Goal: Task Accomplishment & Management: Use online tool/utility

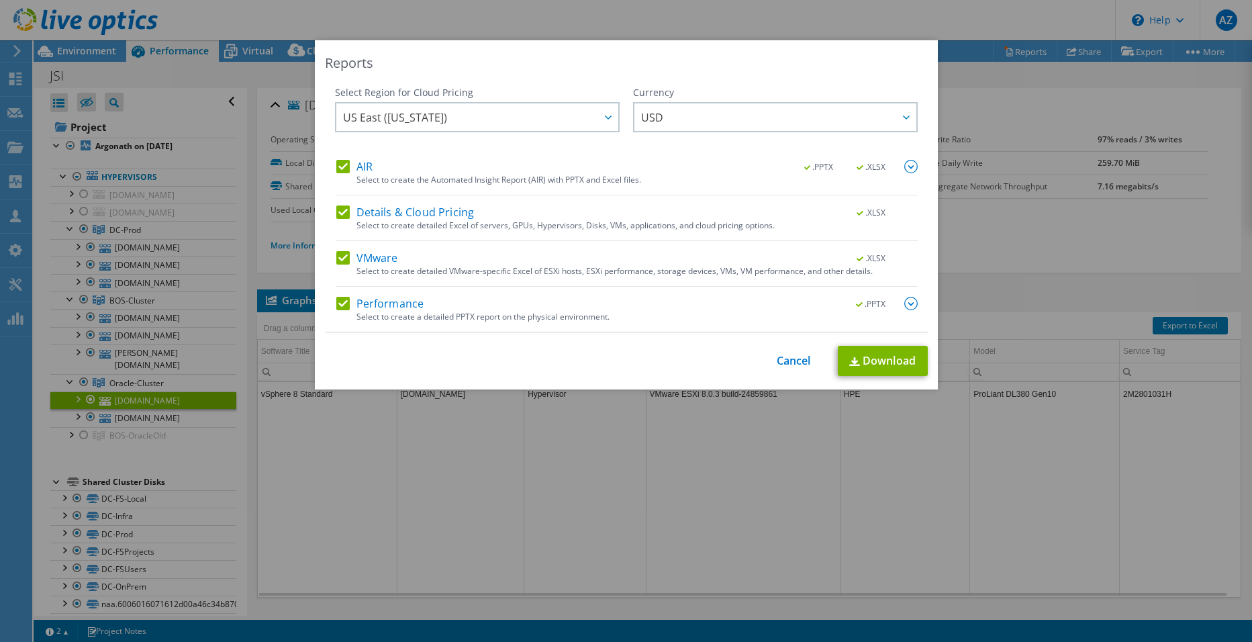
select select "USEast"
select select "USD"
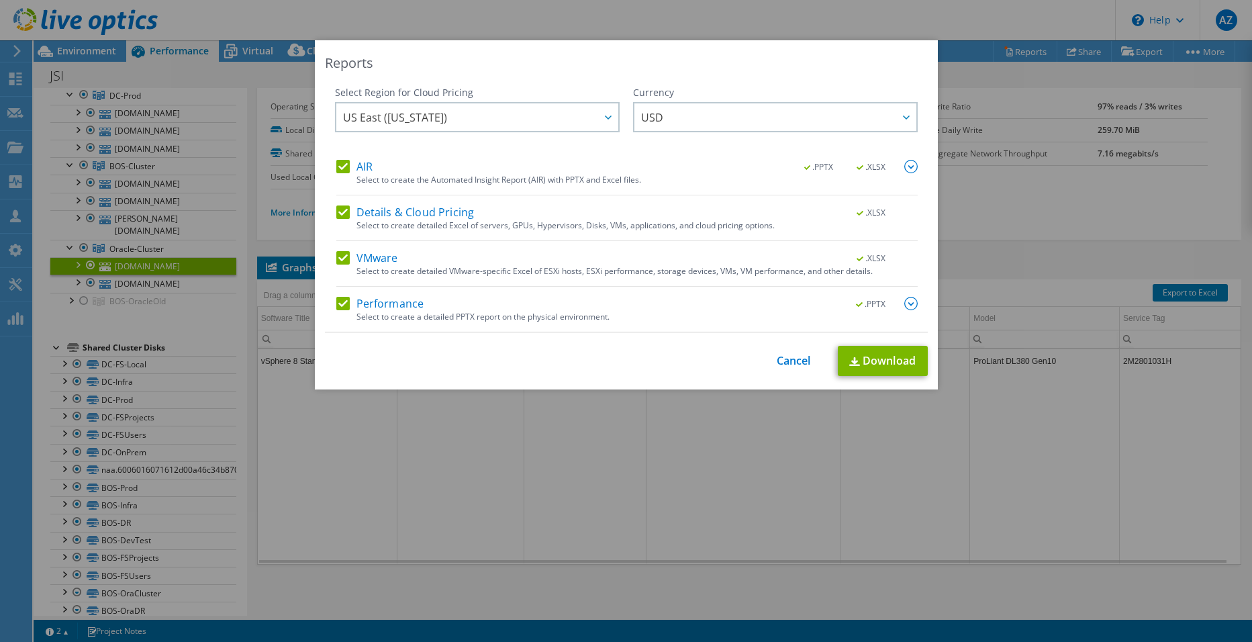
click at [787, 368] on div "This process may take a while, please wait... Cancel Download" at bounding box center [626, 361] width 603 height 30
click at [787, 359] on link "Cancel" at bounding box center [794, 361] width 34 height 13
